Goal: Transaction & Acquisition: Subscribe to service/newsletter

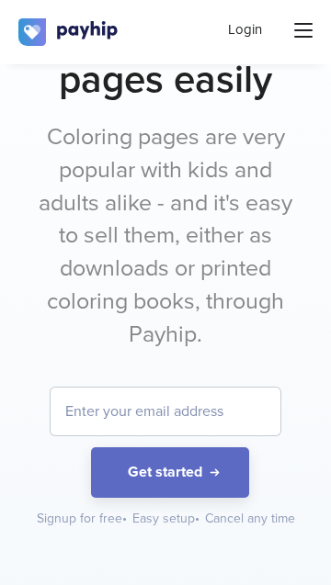
scroll to position [214, 0]
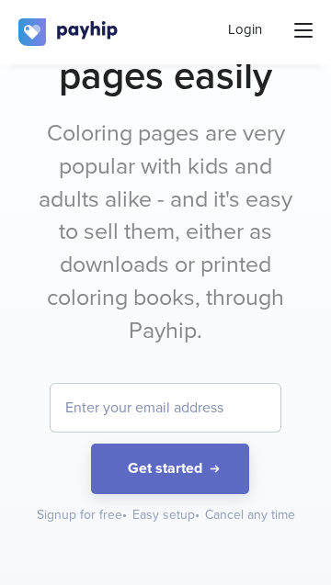
click at [189, 407] on input "email" at bounding box center [165, 408] width 230 height 48
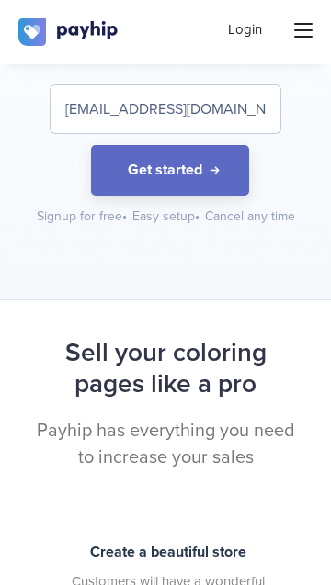
scroll to position [509, 0]
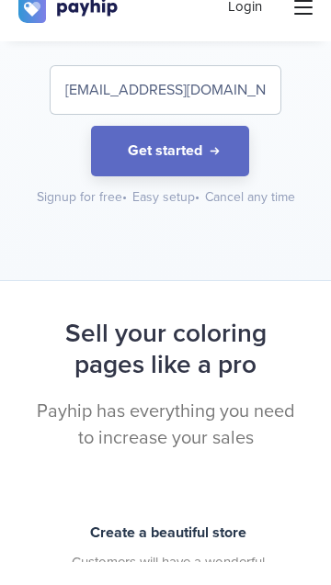
type input "[EMAIL_ADDRESS][DOMAIN_NAME]"
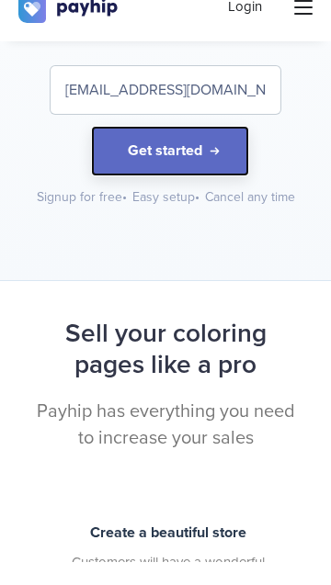
click at [192, 167] on button "Get started" at bounding box center [170, 174] width 158 height 50
